Goal: Transaction & Acquisition: Purchase product/service

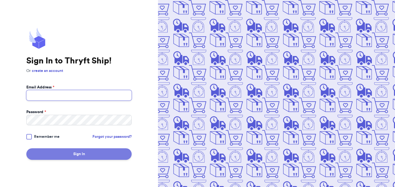
type input "[EMAIL_ADDRESS][DOMAIN_NAME]"
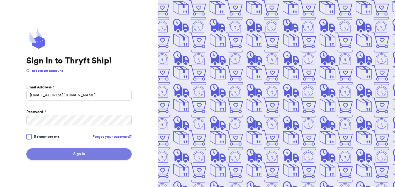
click at [34, 156] on button "Sign In" at bounding box center [78, 154] width 105 height 12
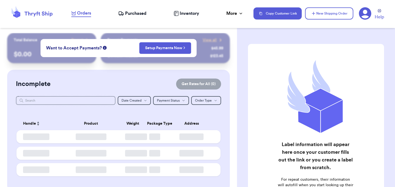
checkbox input "false"
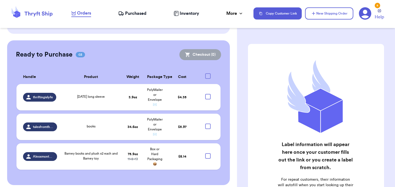
scroll to position [155, 0]
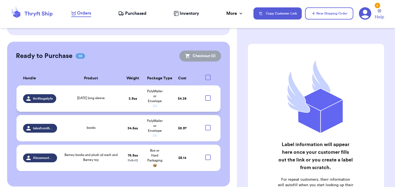
click at [208, 95] on div at bounding box center [207, 97] width 5 height 5
click at [208, 95] on input "checkbox" at bounding box center [207, 95] width 0 height 0
checkbox input "true"
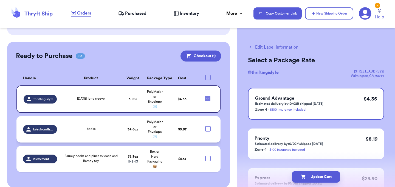
click at [206, 126] on div at bounding box center [207, 128] width 5 height 5
click at [207, 125] on input "checkbox" at bounding box center [207, 125] width 0 height 0
checkbox input "true"
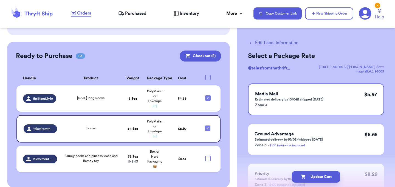
scroll to position [0, 0]
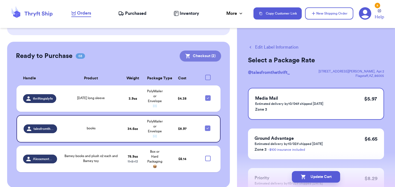
click at [208, 52] on button "Checkout ( 2 )" at bounding box center [199, 55] width 41 height 11
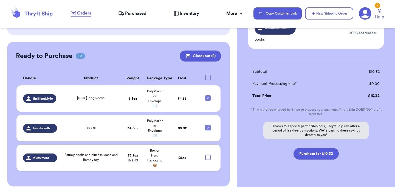
scroll to position [102, 0]
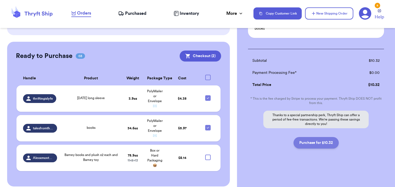
click at [313, 144] on button "Purchase for $10.32" at bounding box center [315, 143] width 45 height 12
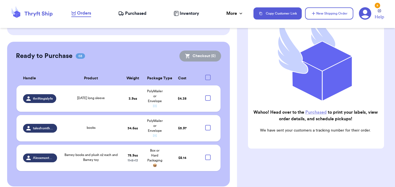
scroll to position [98, 0]
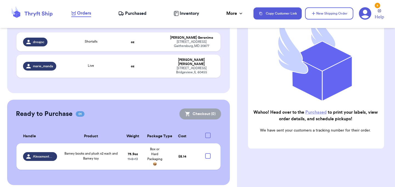
click at [316, 112] on link "Purchased" at bounding box center [315, 112] width 21 height 4
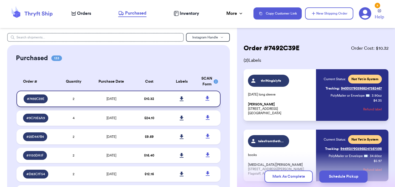
click at [181, 97] on icon at bounding box center [181, 98] width 4 height 5
